Goal: Communication & Community: Participate in discussion

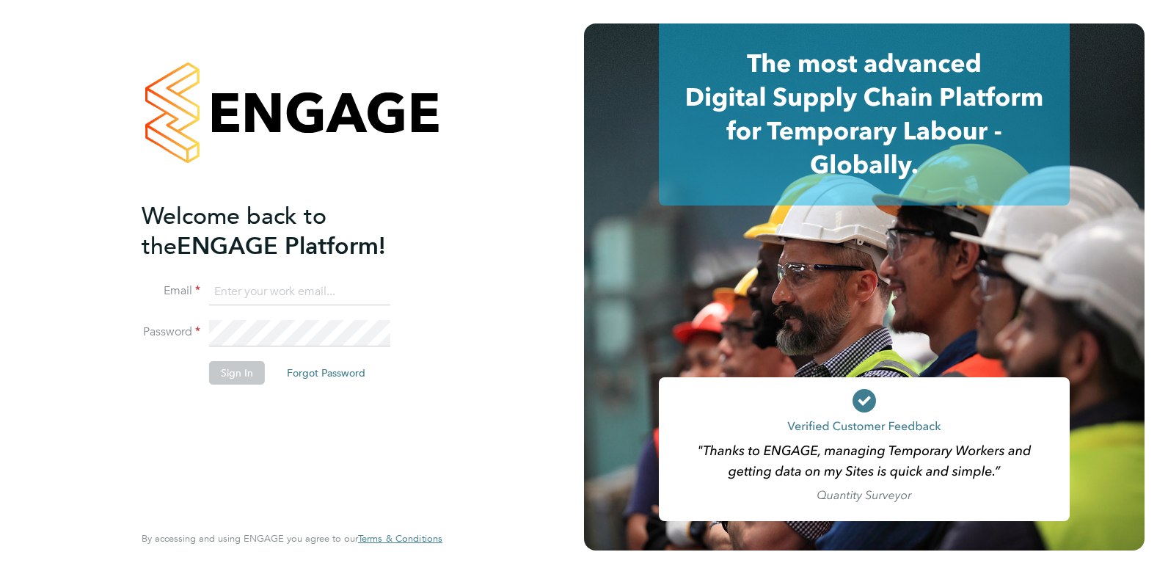
type input "Rufena.Haque@ncclondon.ac.uk"
click at [239, 371] on button "Sign In" at bounding box center [237, 372] width 56 height 23
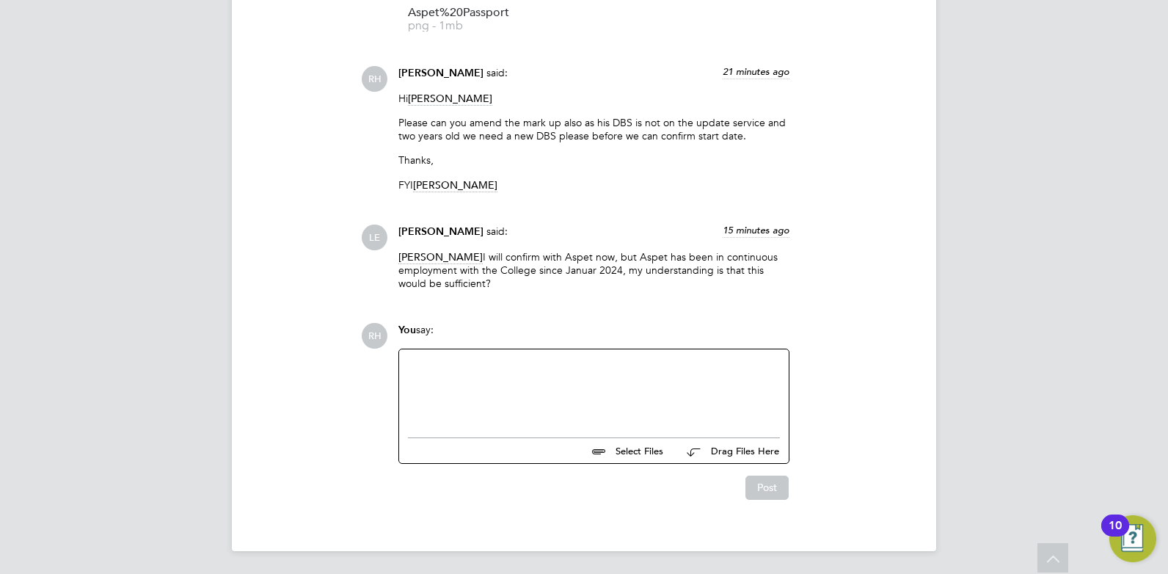
click at [526, 377] on div at bounding box center [594, 389] width 372 height 63
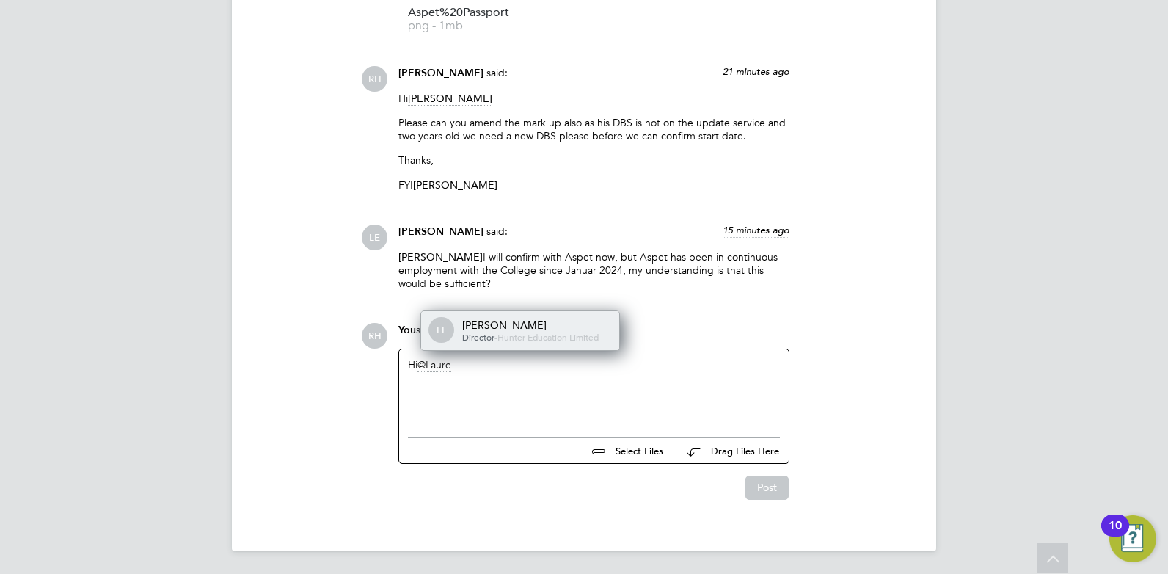
click at [513, 331] on span "Hunter Education Limited" at bounding box center [547, 337] width 101 height 12
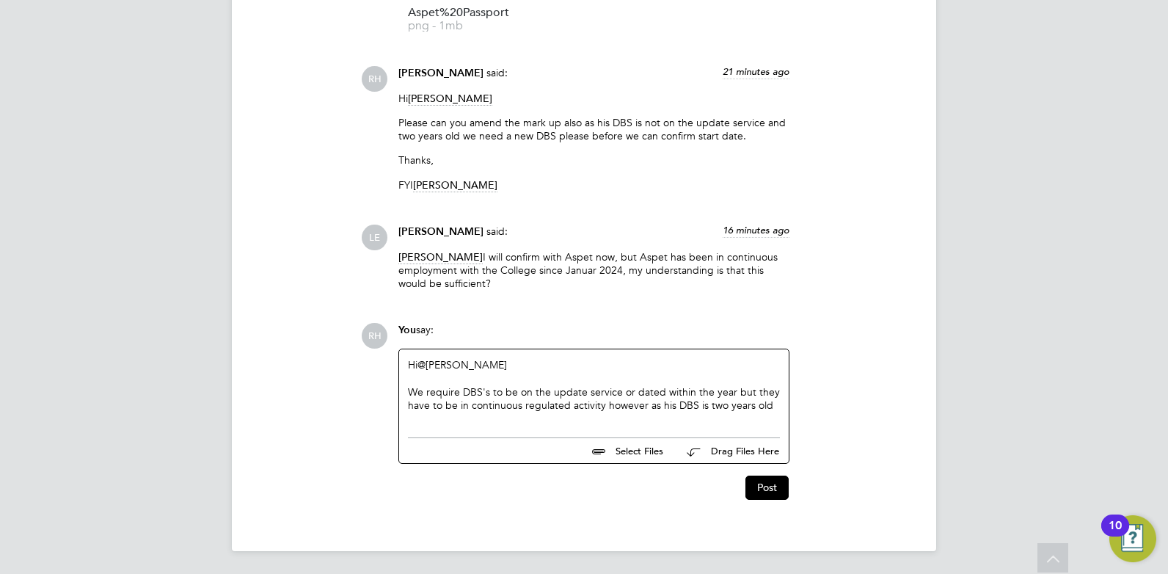
click at [771, 402] on div "We require DBS's to be on the update service or dated within the year but they …" at bounding box center [594, 398] width 372 height 26
drag, startPoint x: 508, startPoint y: 419, endPoint x: 407, endPoint y: 390, distance: 105.4
click at [407, 390] on div "Hi @[PERSON_NAME] ​ We require DBS's to be on the update service or dated withi…" at bounding box center [594, 391] width 390 height 84
click at [532, 422] on div "We require DBS's to be on the update service or dated within the year but they …" at bounding box center [594, 405] width 372 height 40
click at [513, 414] on div "We require DBS's to be on the update service or dated within the year but they …" at bounding box center [594, 405] width 372 height 40
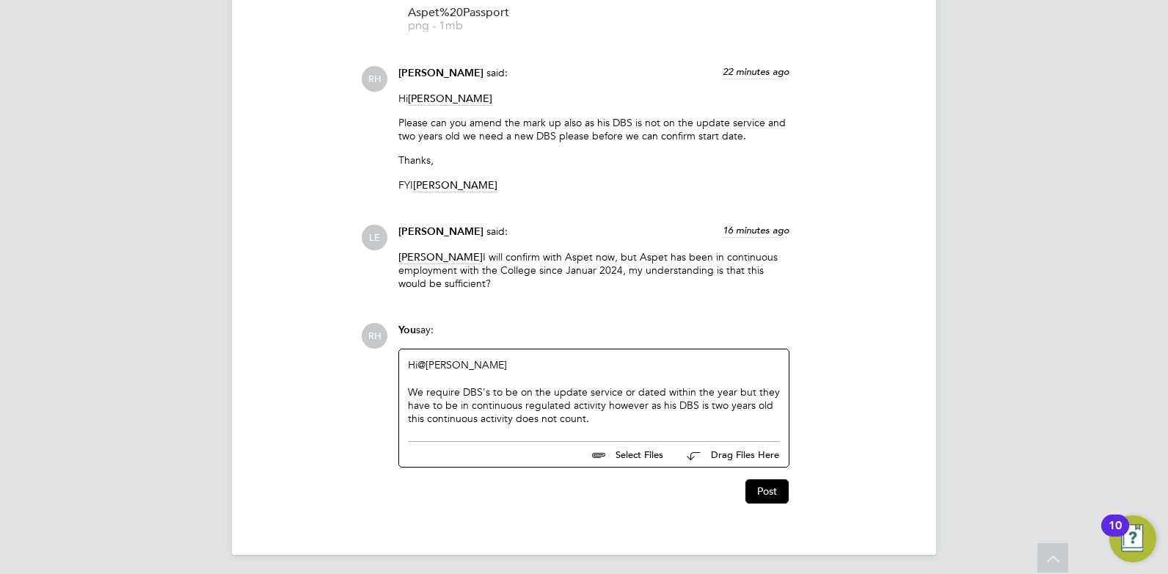
drag, startPoint x: 588, startPoint y: 415, endPoint x: 398, endPoint y: 397, distance: 190.9
click at [398, 397] on div "You say: Hi @[PERSON_NAME] ​ We require DBS's to be on the update service or da…" at bounding box center [594, 395] width 406 height 145
copy div "We require DBS's to be on the update service or dated within the year but they …"
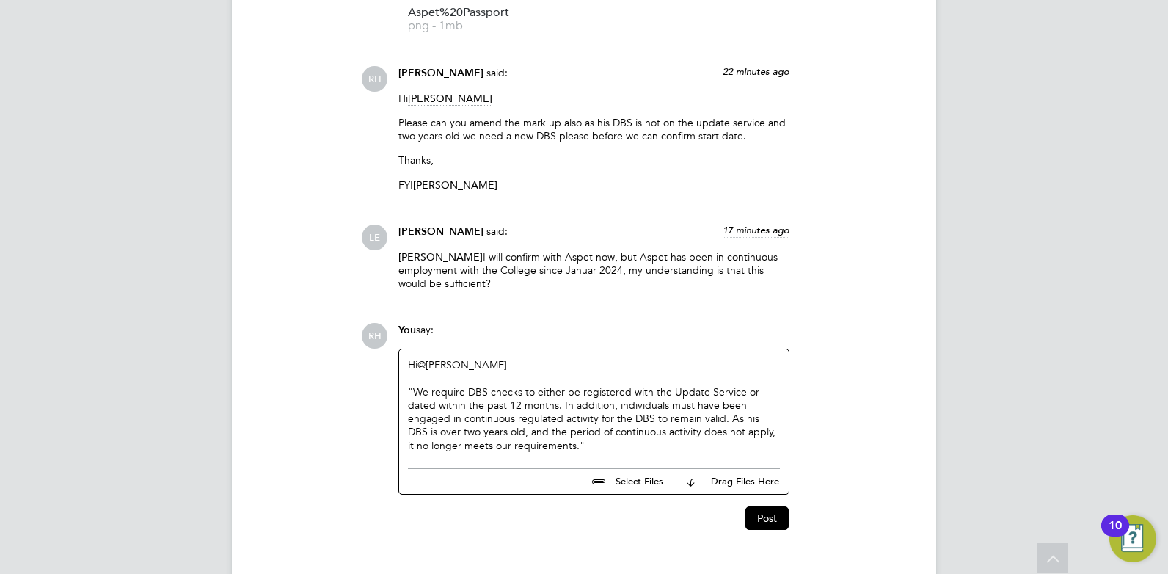
click at [412, 389] on div ""We require DBS checks to either be registered with the Update Service or dated…" at bounding box center [594, 418] width 372 height 67
click at [535, 444] on div "We require DBS checks to either be registered with the Update Service or dated …" at bounding box center [594, 418] width 372 height 67
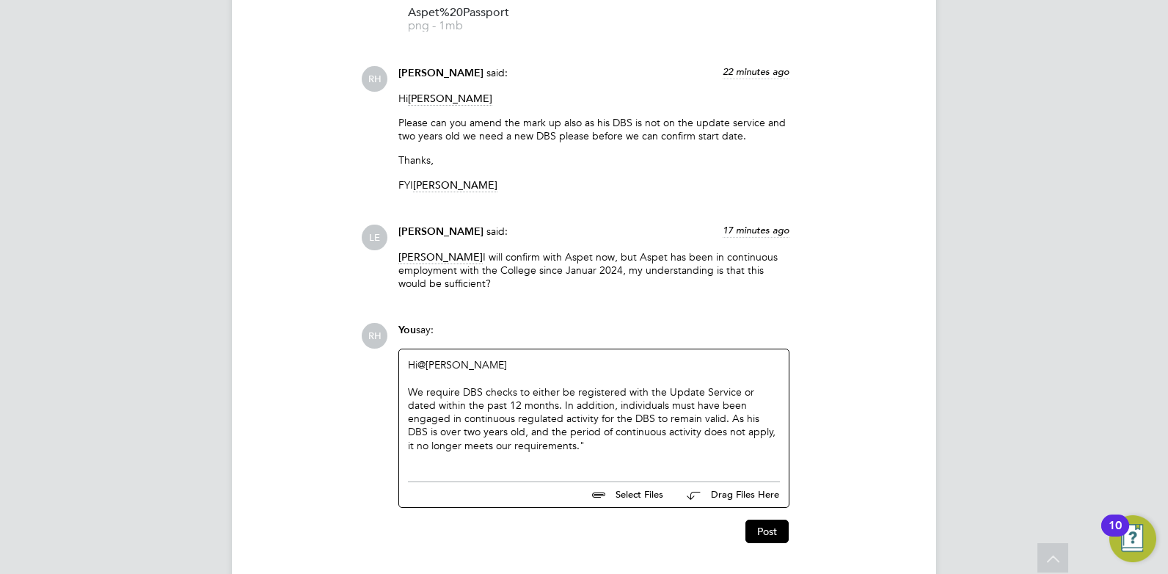
click at [530, 452] on div "We require DBS checks to either be registered with the Update Service or dated …" at bounding box center [594, 458] width 372 height 13
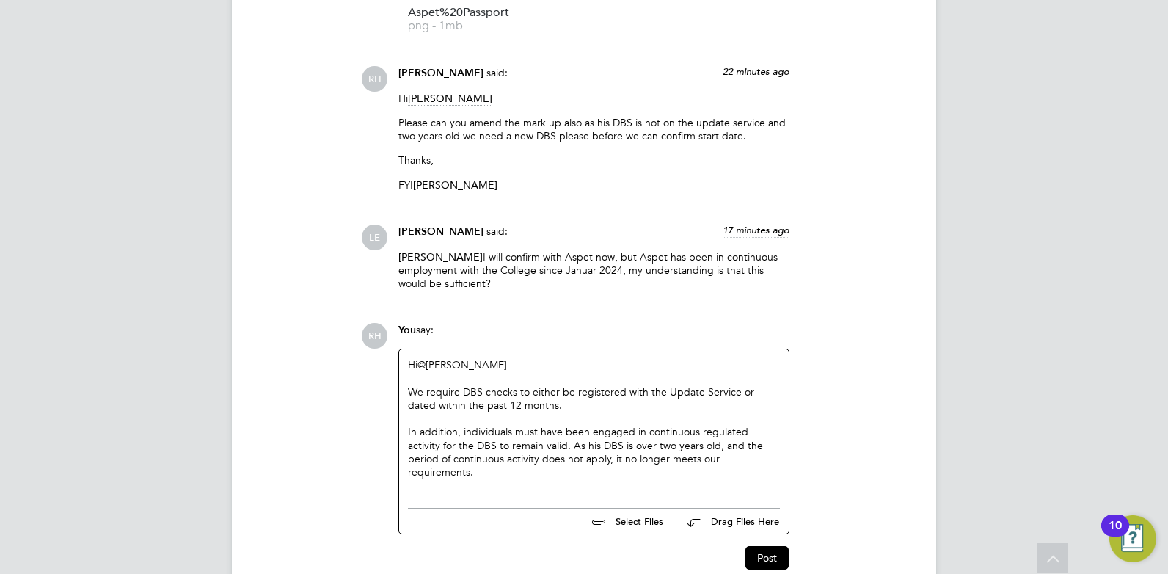
click at [538, 478] on div "In addition, individuals must have been engaged in continuous regulated activit…" at bounding box center [594, 484] width 372 height 13
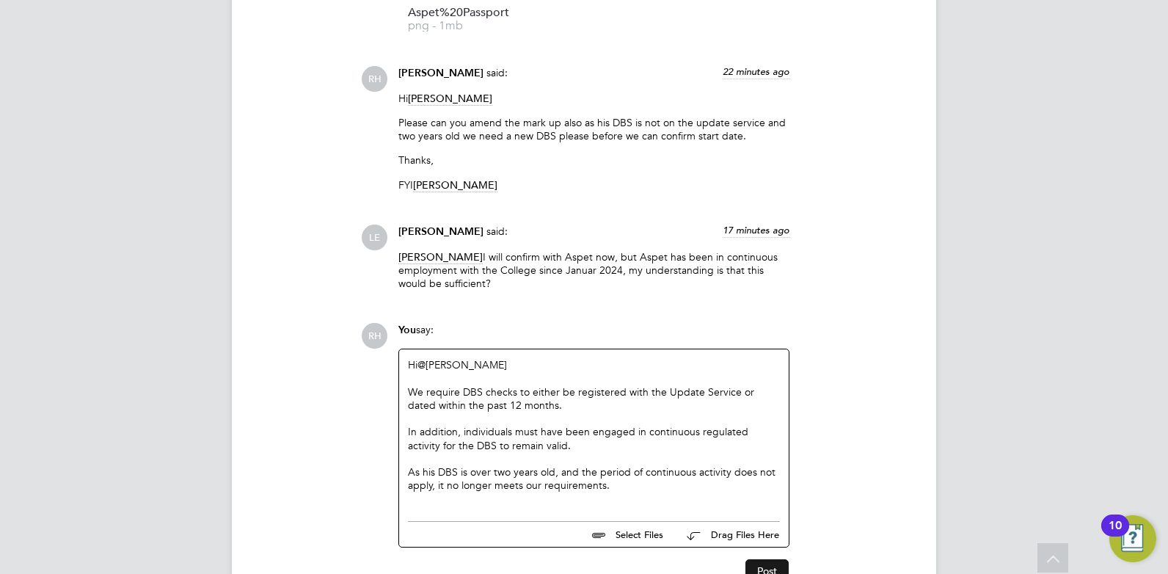
click at [763, 567] on button "Post" at bounding box center [766, 570] width 43 height 23
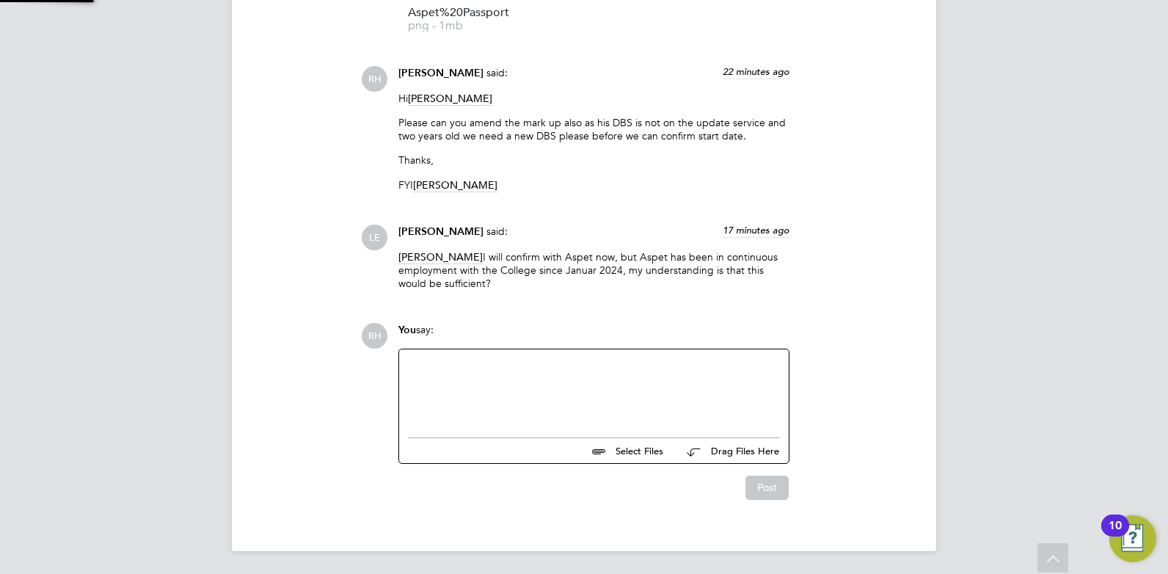
scroll to position [1778, 0]
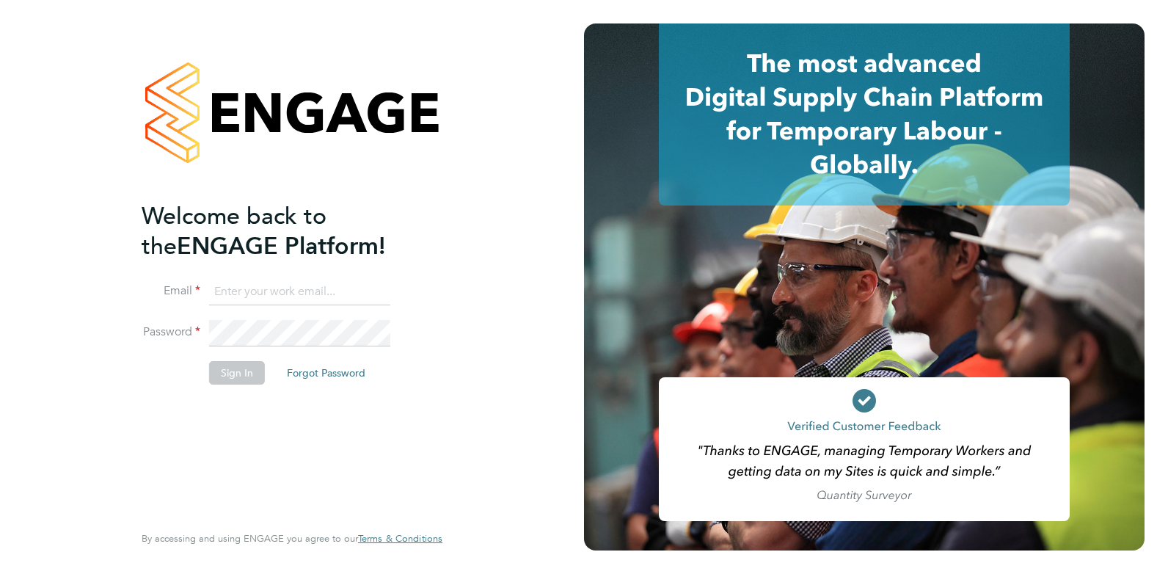
type input "Rufena.Haque@ncclondon.ac.uk"
click at [222, 376] on button "Sign In" at bounding box center [237, 372] width 56 height 23
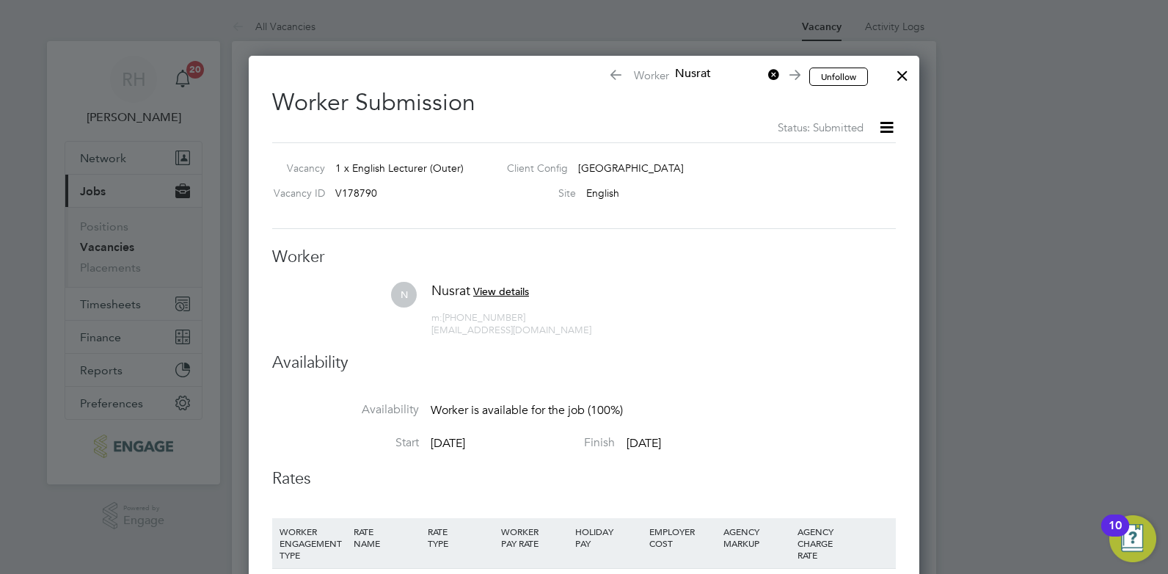
click at [904, 76] on div at bounding box center [902, 72] width 26 height 26
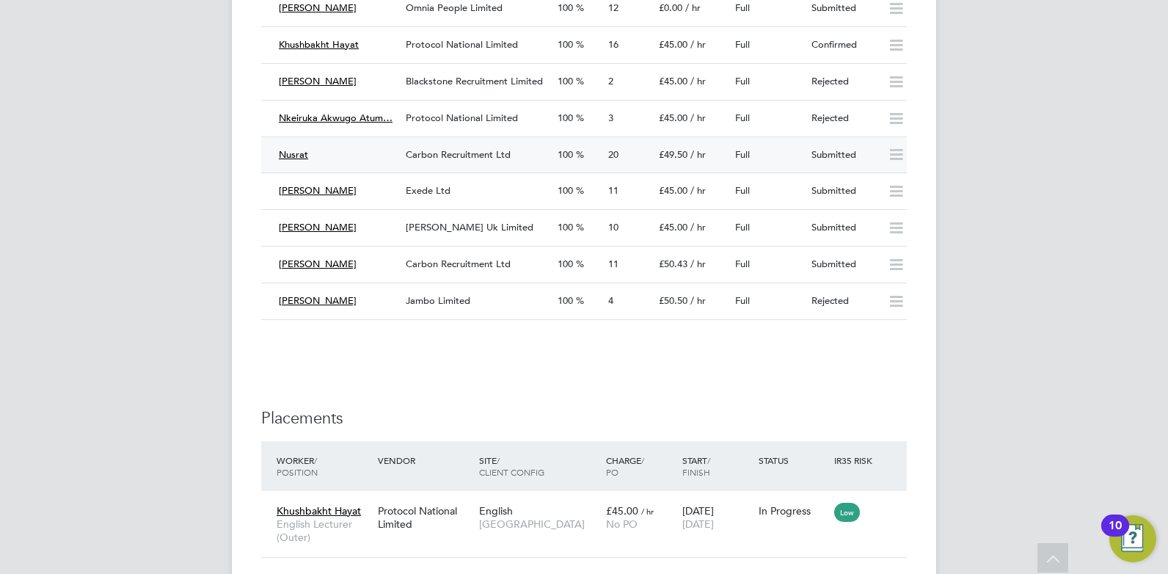
click at [386, 149] on div "Nusrat" at bounding box center [336, 155] width 127 height 24
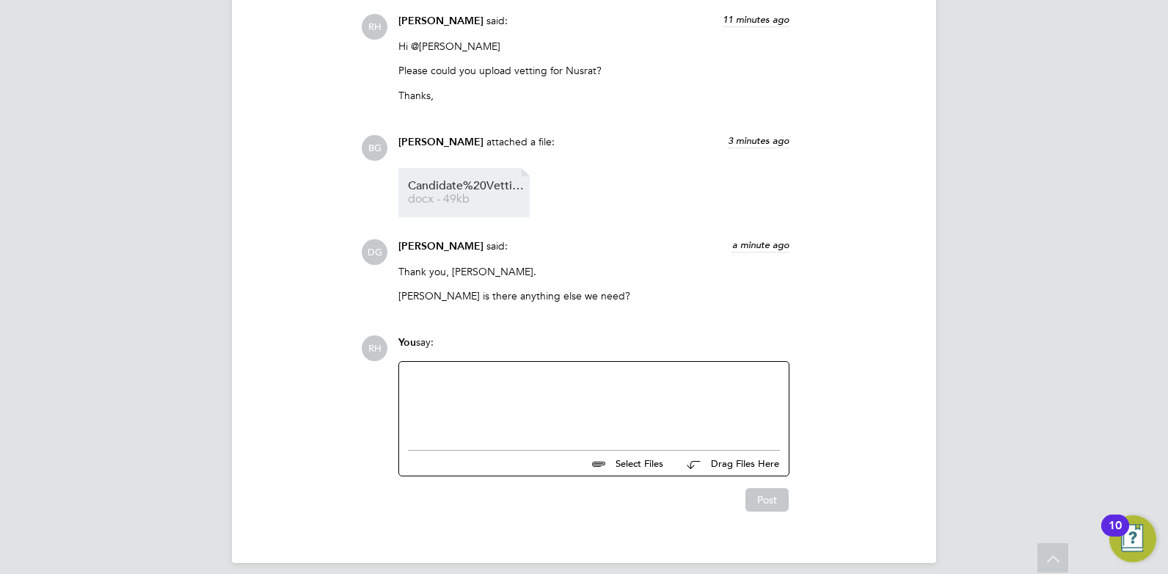
click at [469, 194] on span "docx - 49kb" at bounding box center [466, 199] width 117 height 11
click at [473, 392] on div at bounding box center [594, 401] width 372 height 63
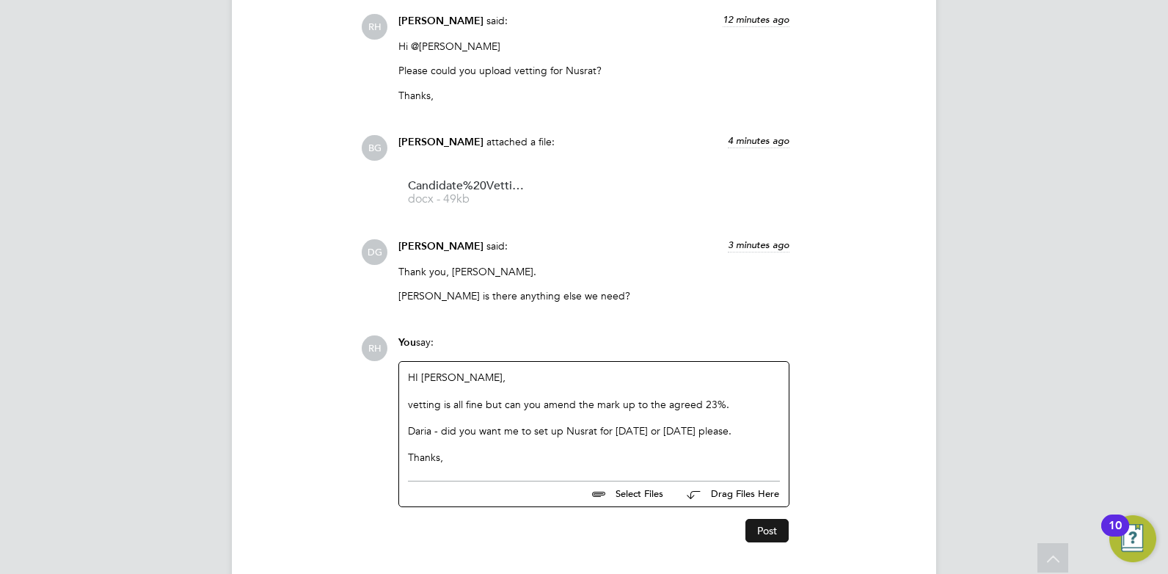
click at [778, 519] on button "Post" at bounding box center [766, 530] width 43 height 23
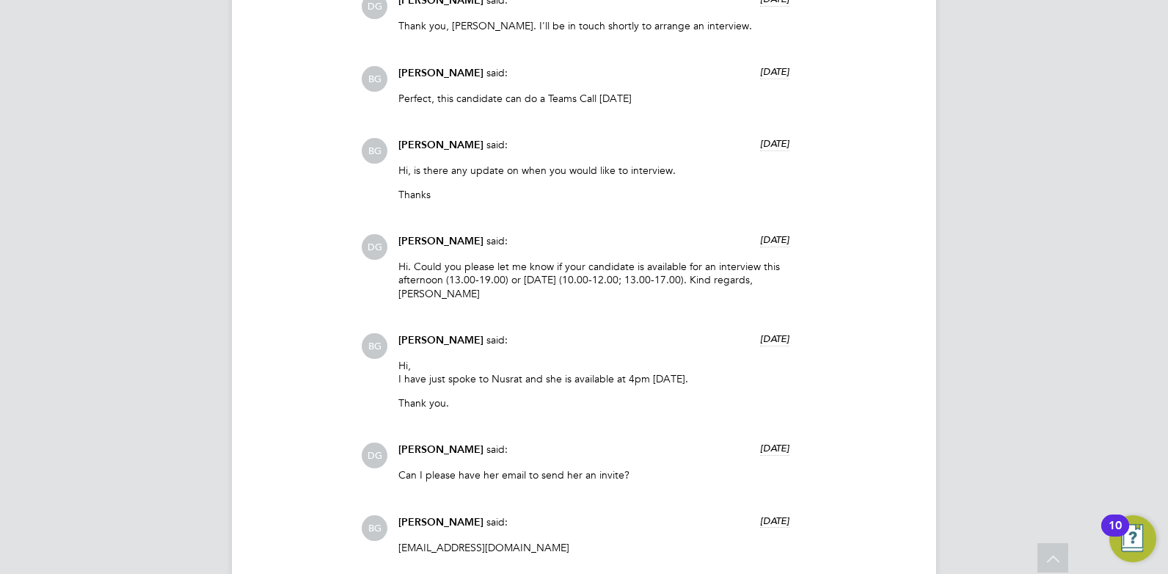
scroll to position [1161, 0]
